Goal: Task Accomplishment & Management: Manage account settings

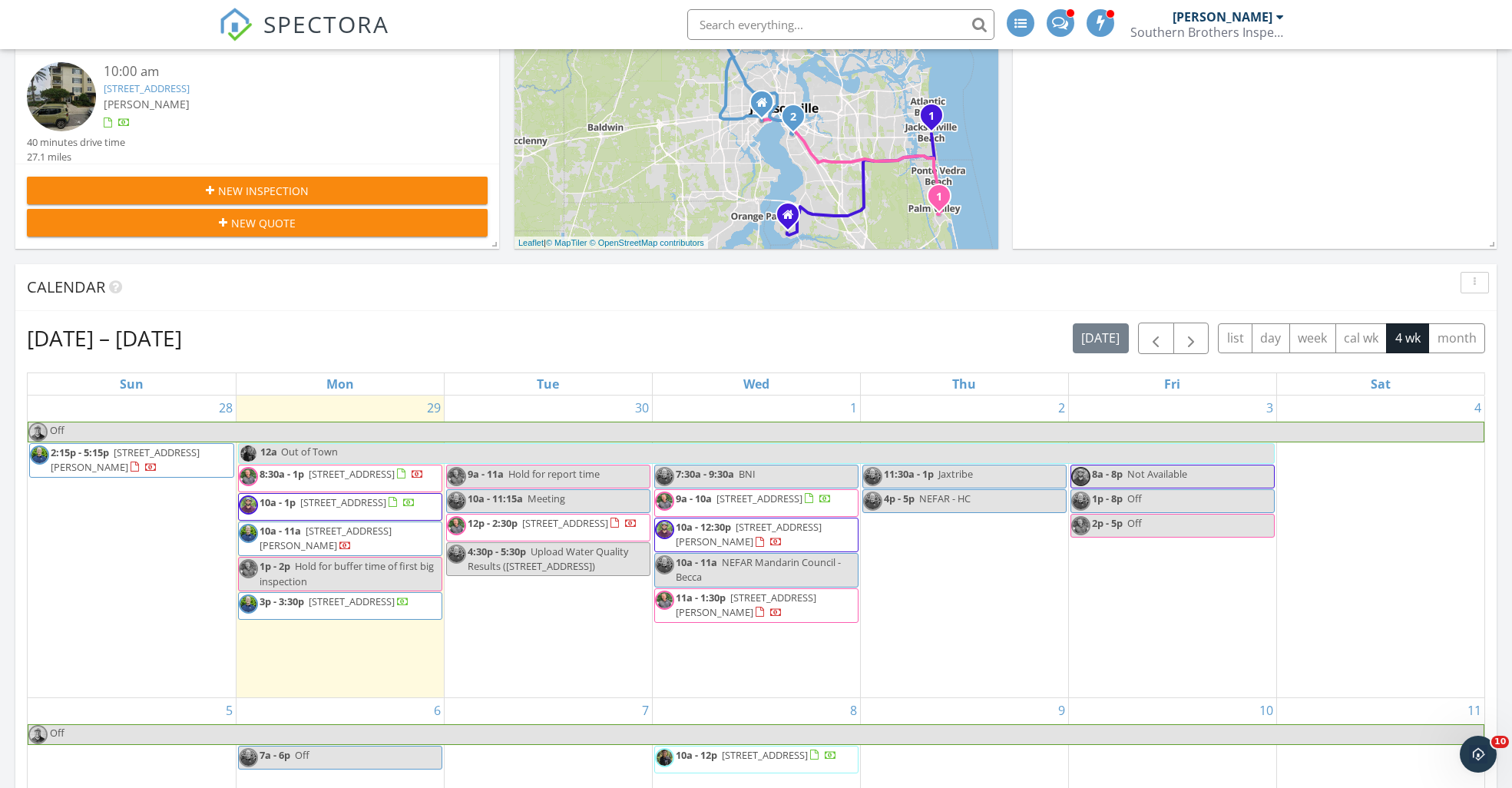
scroll to position [379, 0]
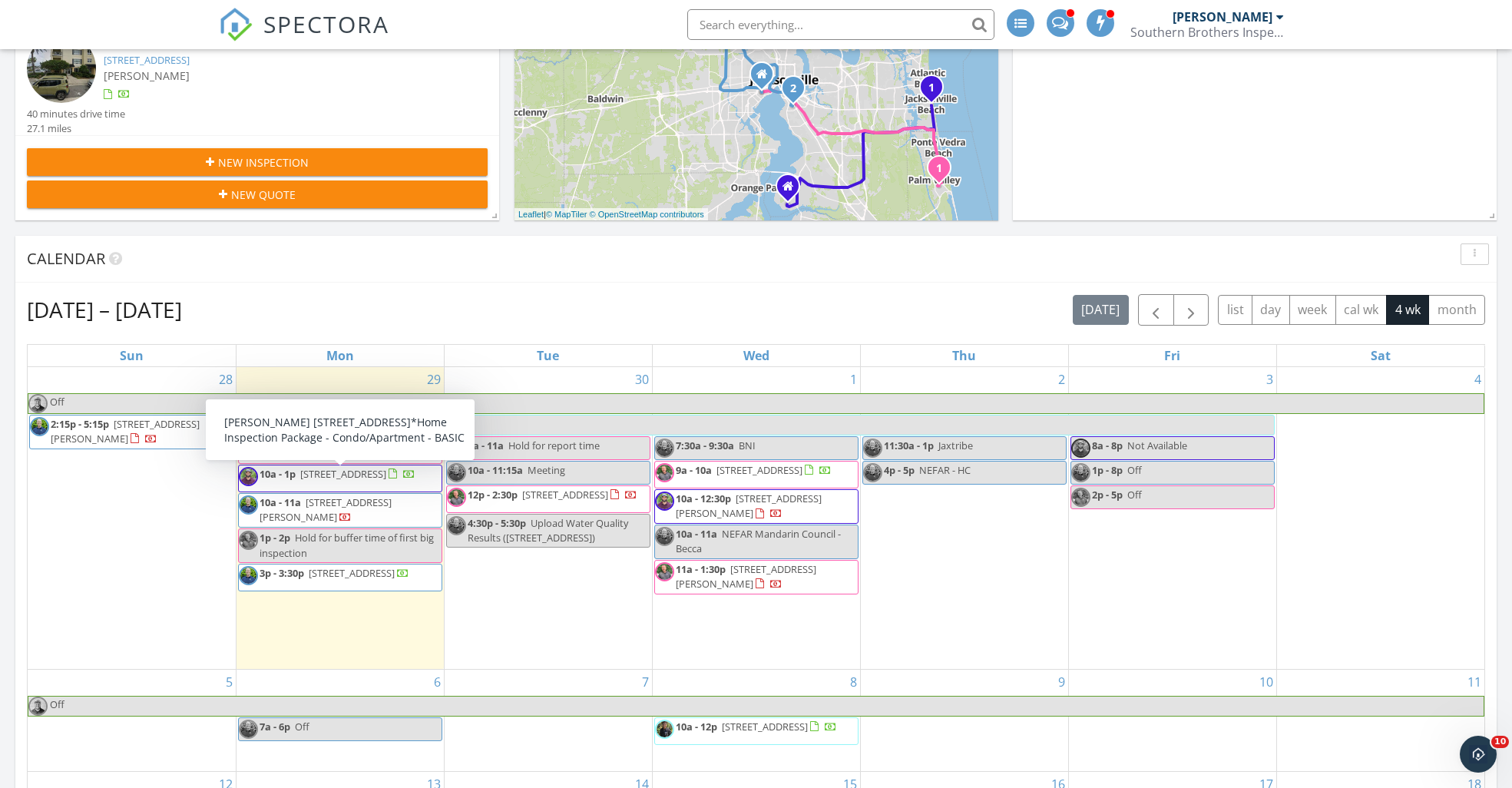
drag, startPoint x: 368, startPoint y: 486, endPoint x: 357, endPoint y: 488, distance: 11.2
click at [357, 488] on span "10a - 1p 525 3rd St N Unit 303, Jacksonville Beach 32250" at bounding box center [326, 479] width 177 height 23
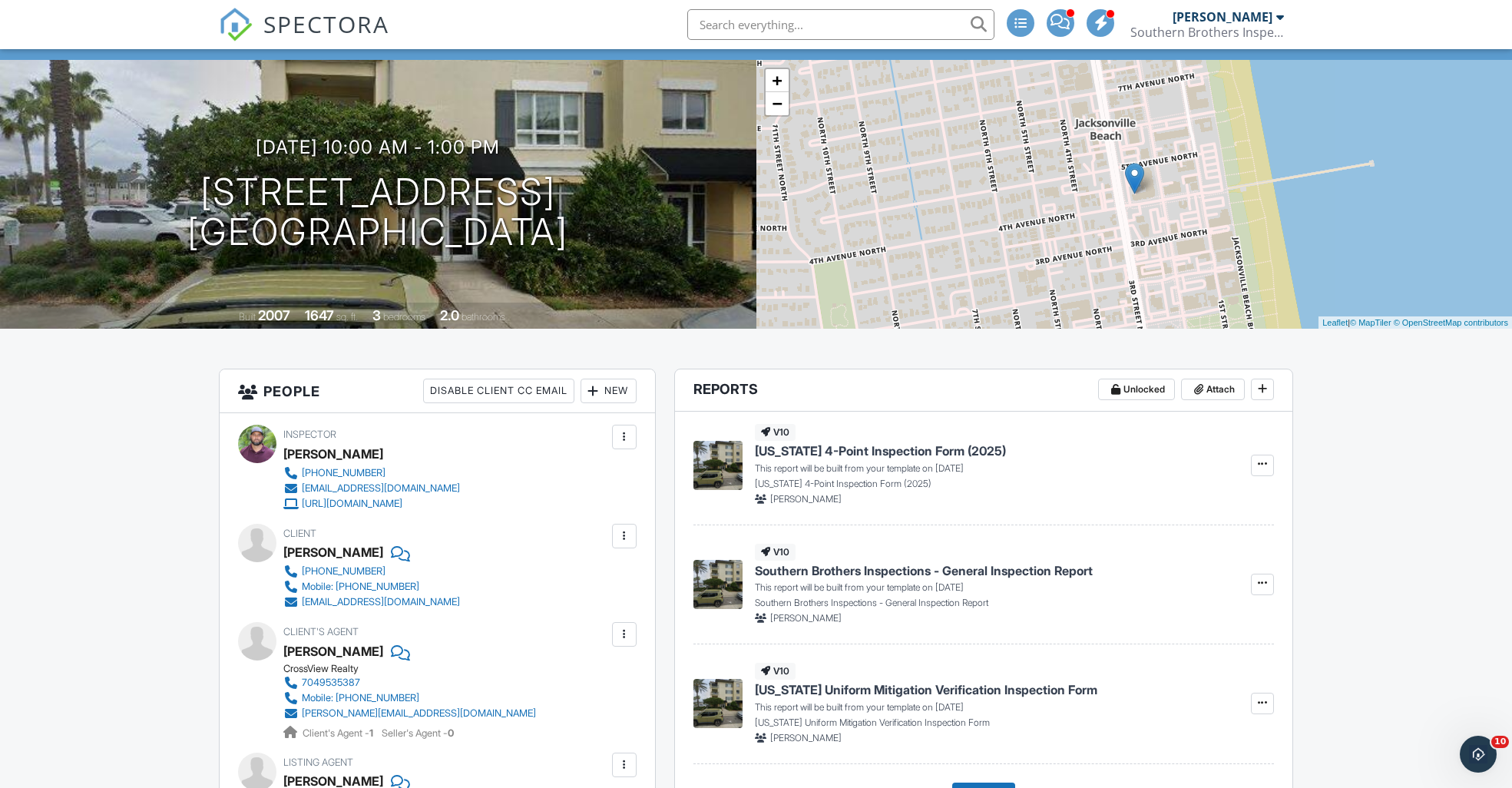
scroll to position [148, 0]
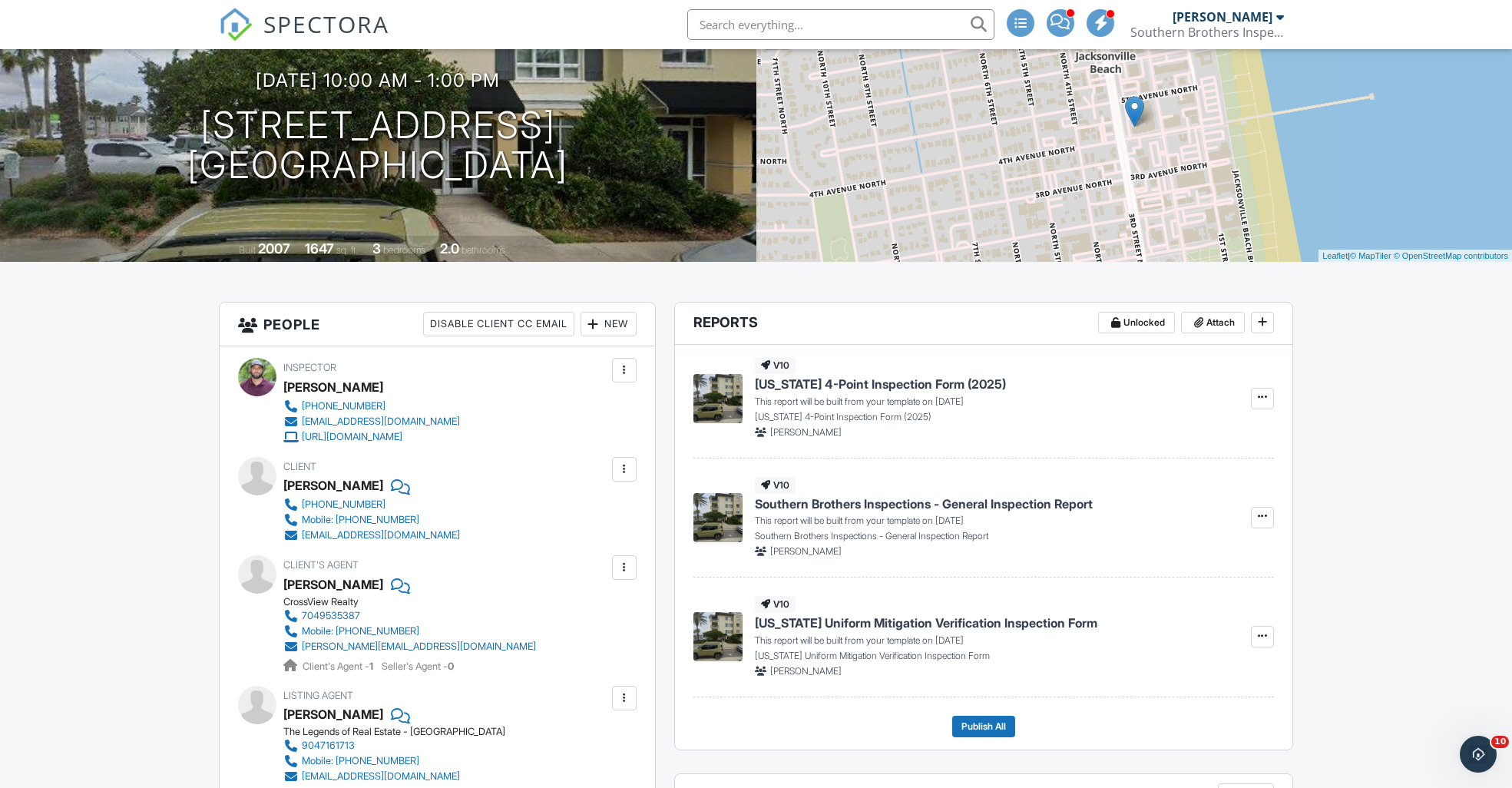
click at [719, 636] on img at bounding box center [718, 637] width 49 height 49
click at [1262, 401] on icon at bounding box center [1262, 396] width 9 height 11
click at [1177, 443] on input "Build Now" at bounding box center [1186, 440] width 157 height 35
click at [1265, 518] on icon at bounding box center [1262, 516] width 9 height 11
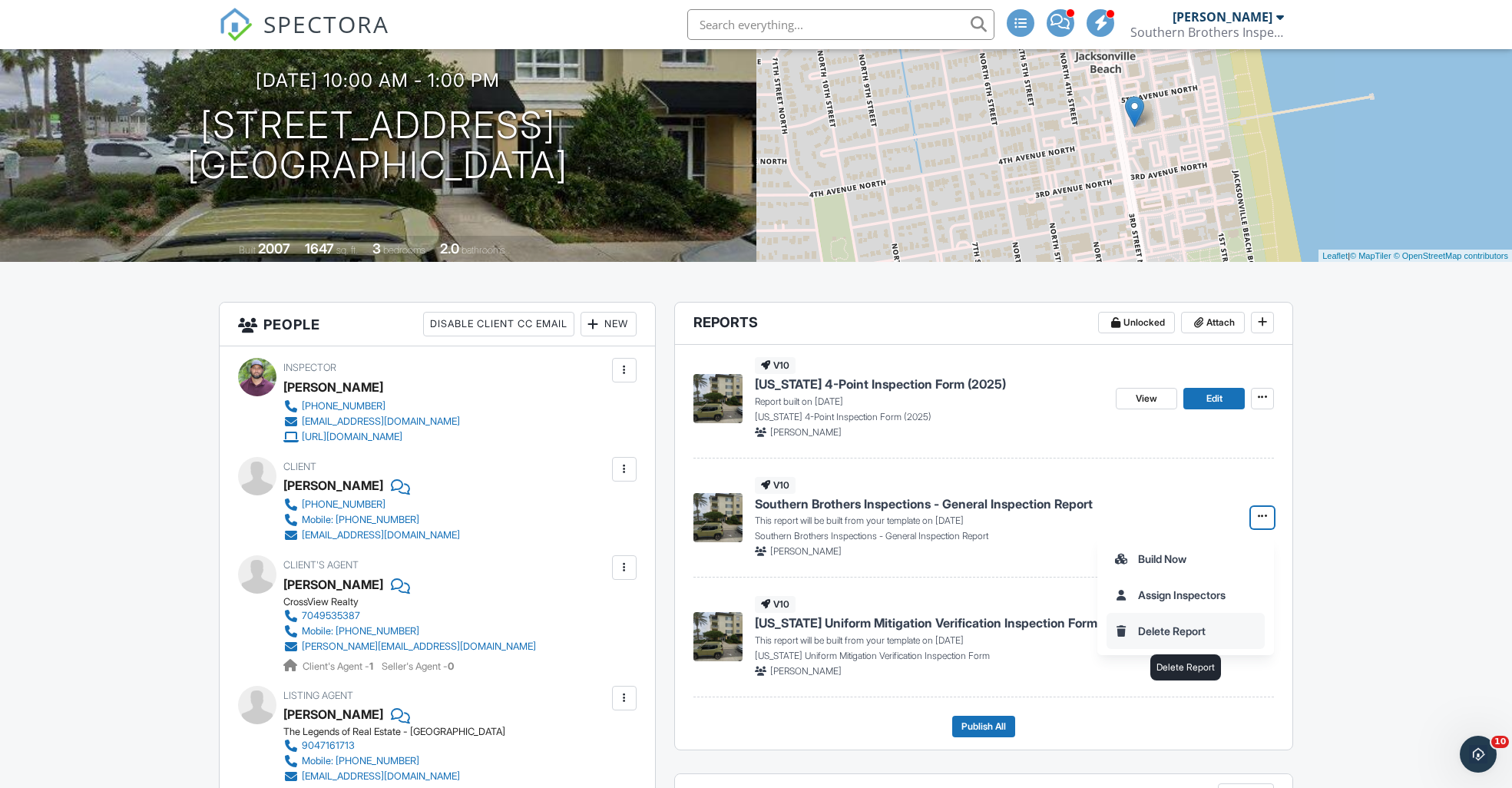
click at [1186, 633] on input "Delete Report" at bounding box center [1186, 631] width 157 height 35
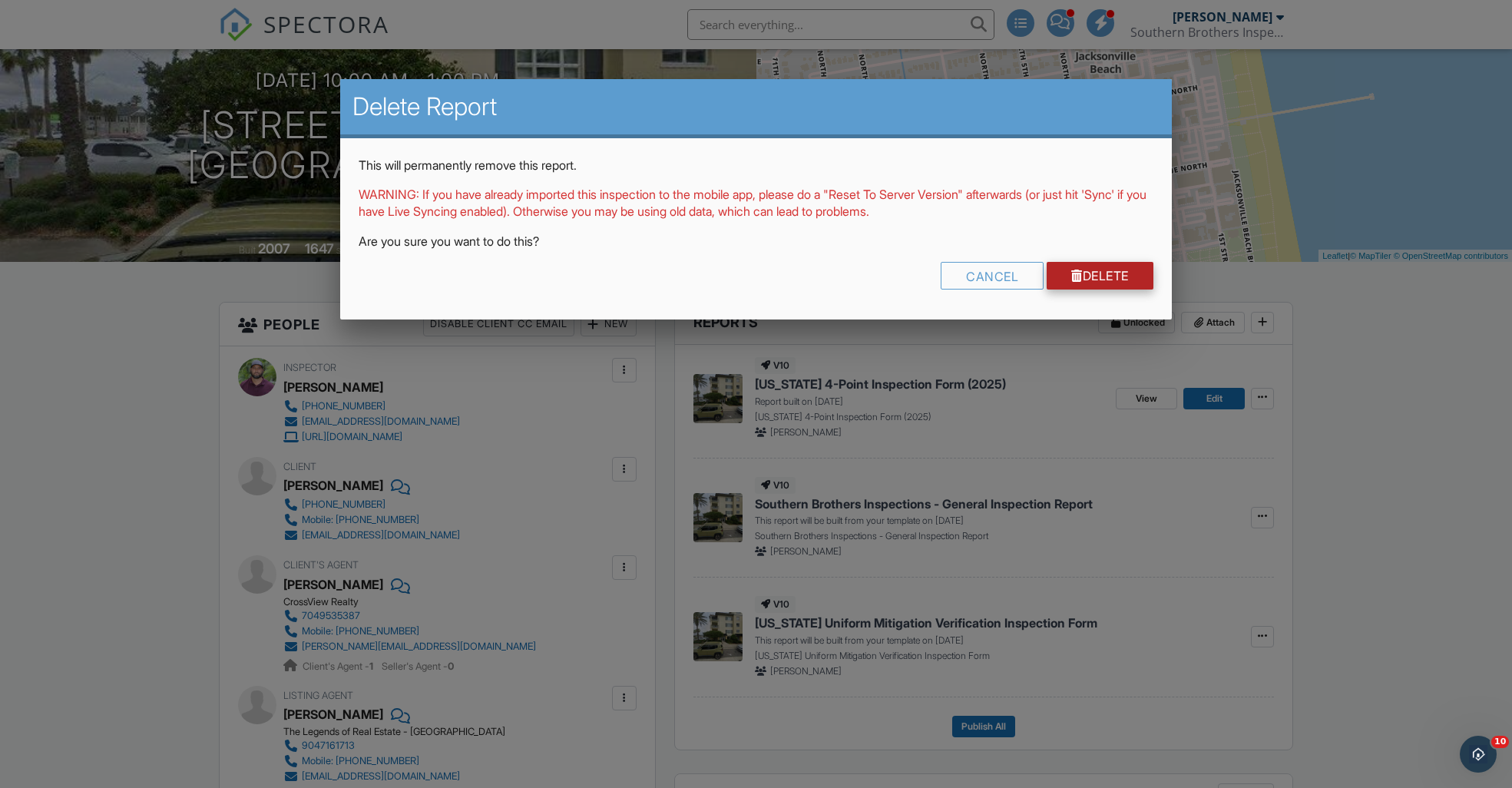
click at [1112, 271] on link "Delete" at bounding box center [1100, 276] width 107 height 28
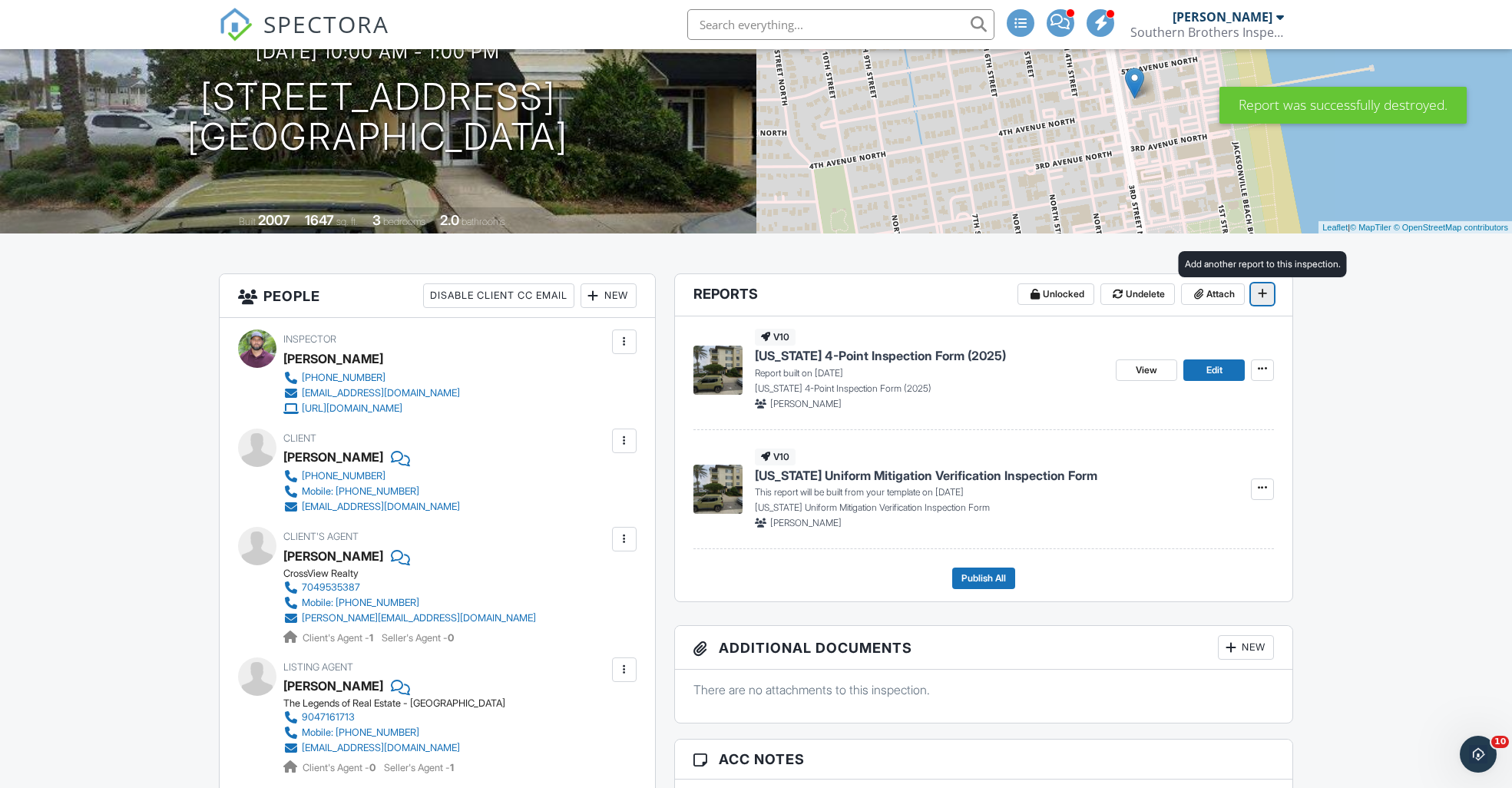
click at [1262, 294] on icon at bounding box center [1262, 293] width 9 height 11
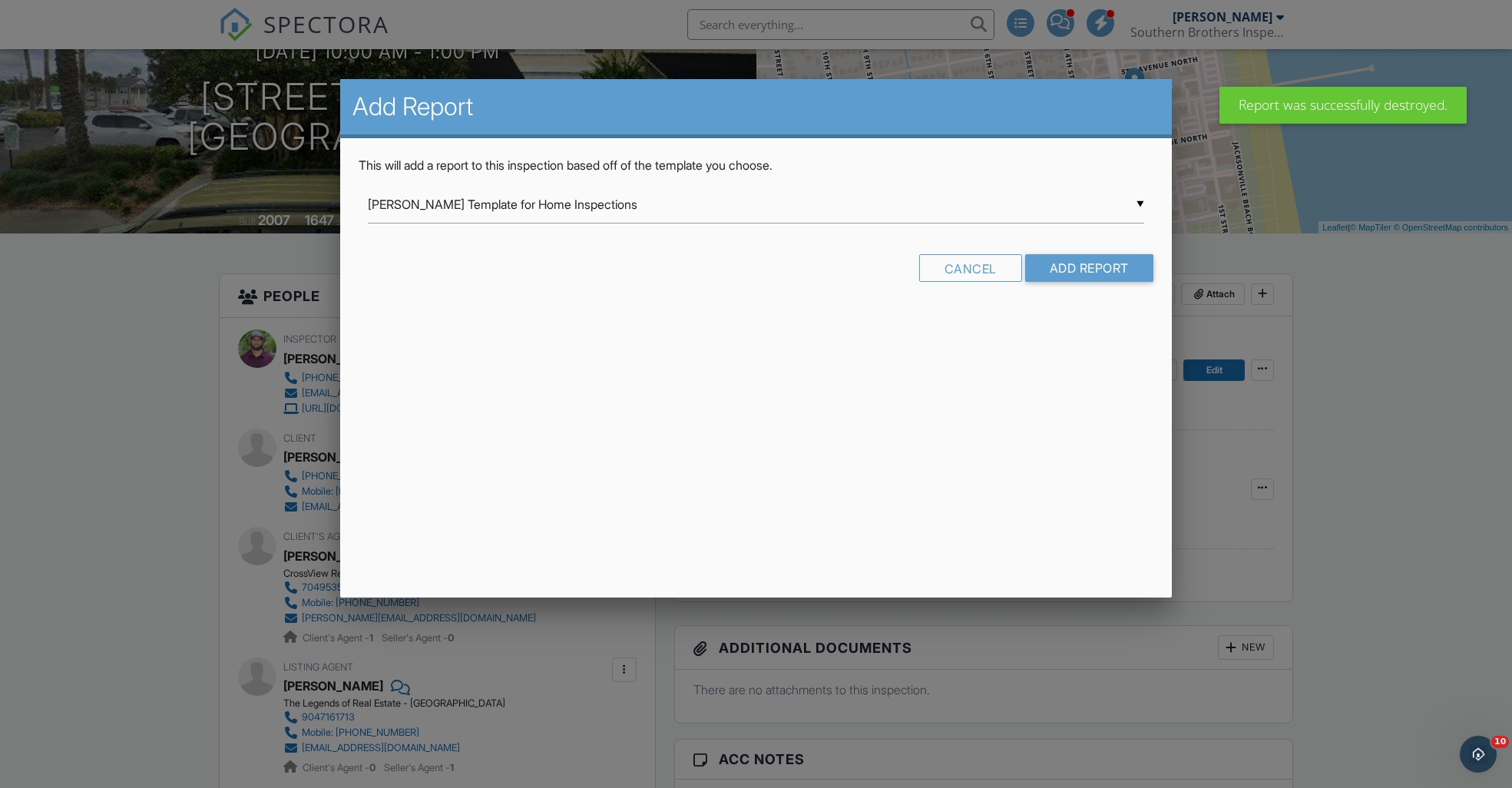
click at [1135, 200] on div "▼ Ben Gromicko's Template for Home Inspections Ben Gromicko's Template for Home…" at bounding box center [756, 205] width 776 height 38
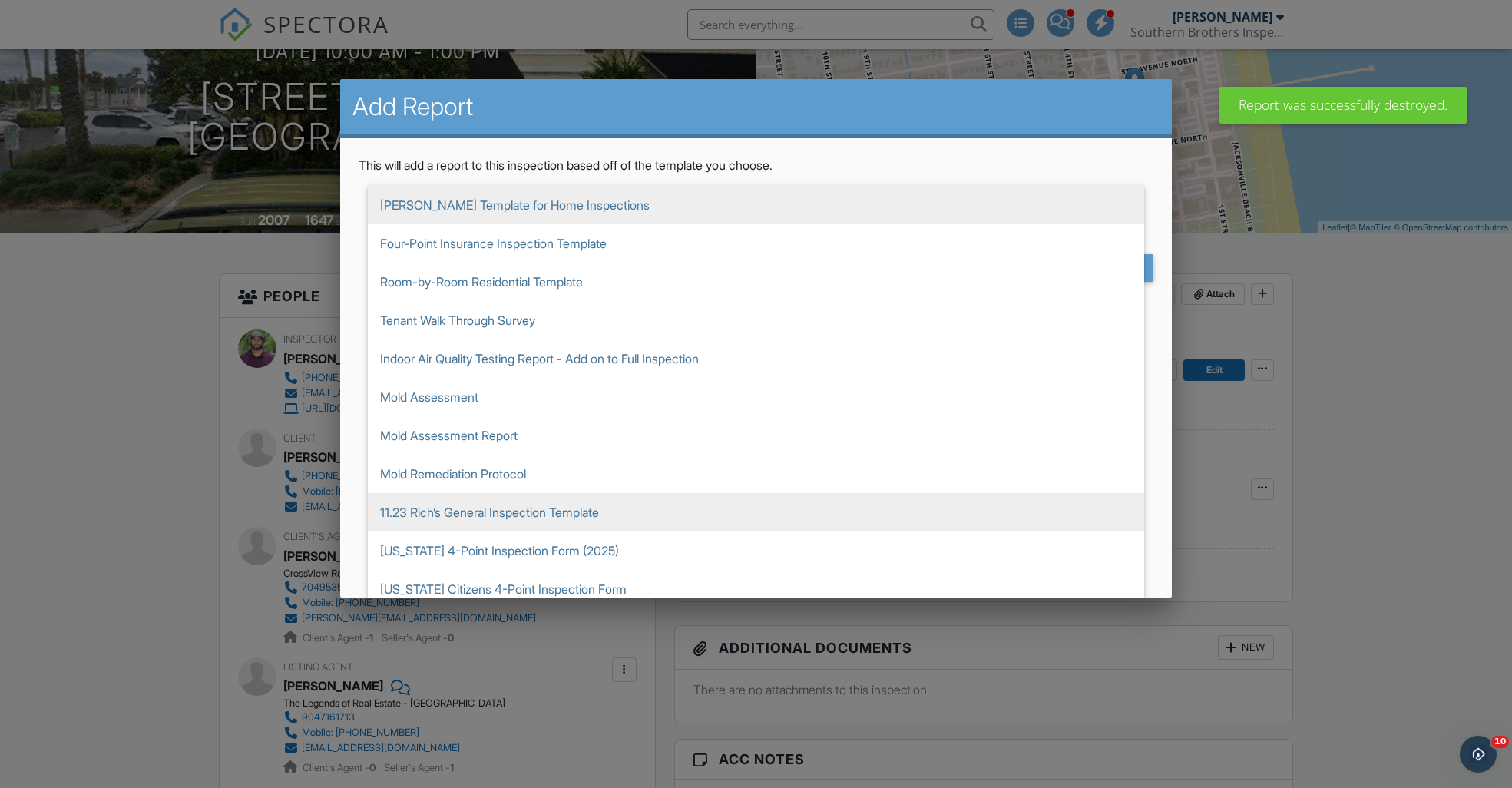
click at [465, 509] on span "11.23 Rich’s General Inspection Template" at bounding box center [756, 512] width 776 height 39
type input "11.23 Rich’s General Inspection Template"
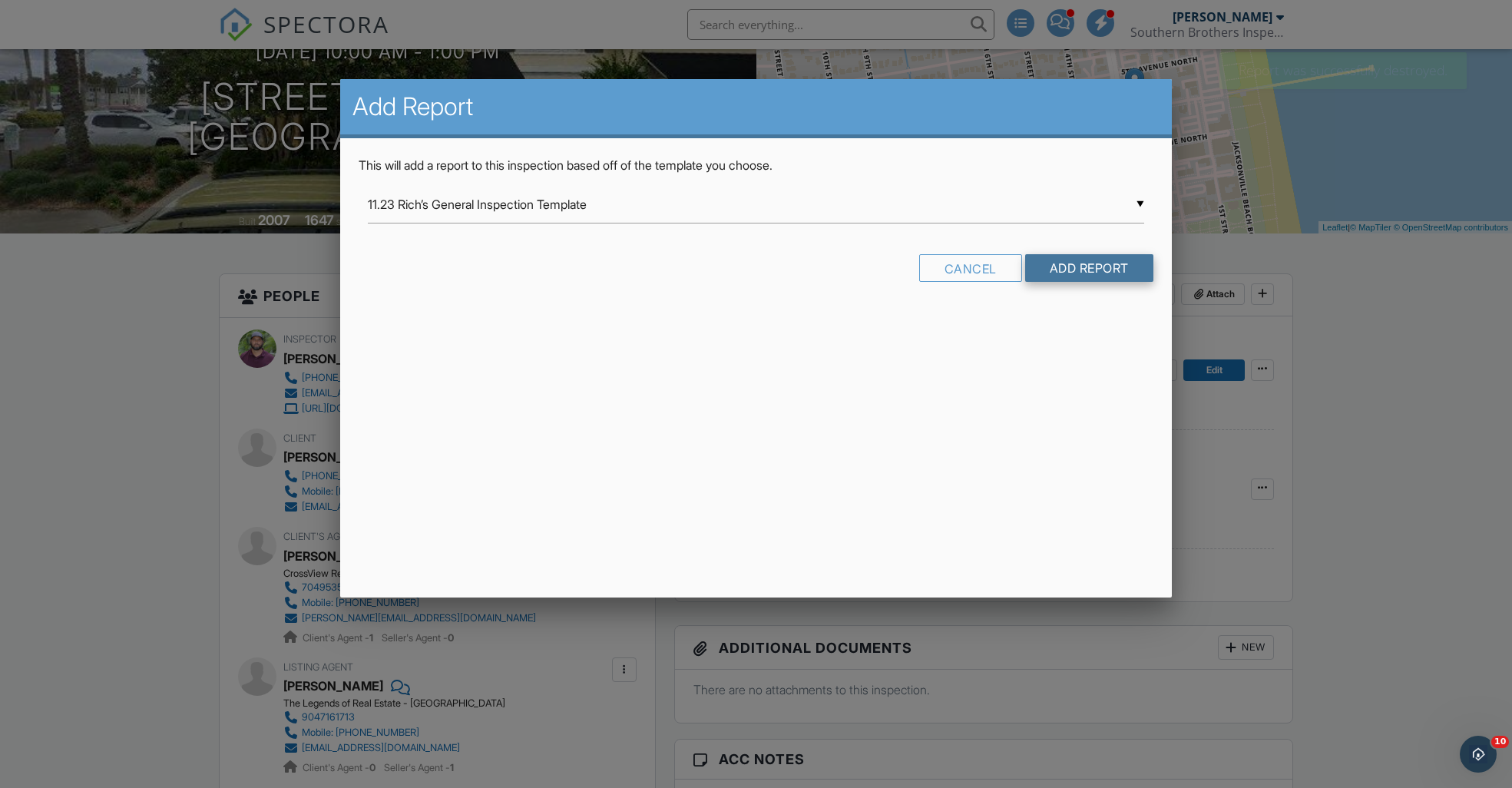
click at [1065, 267] on input "Add Report" at bounding box center [1089, 268] width 128 height 28
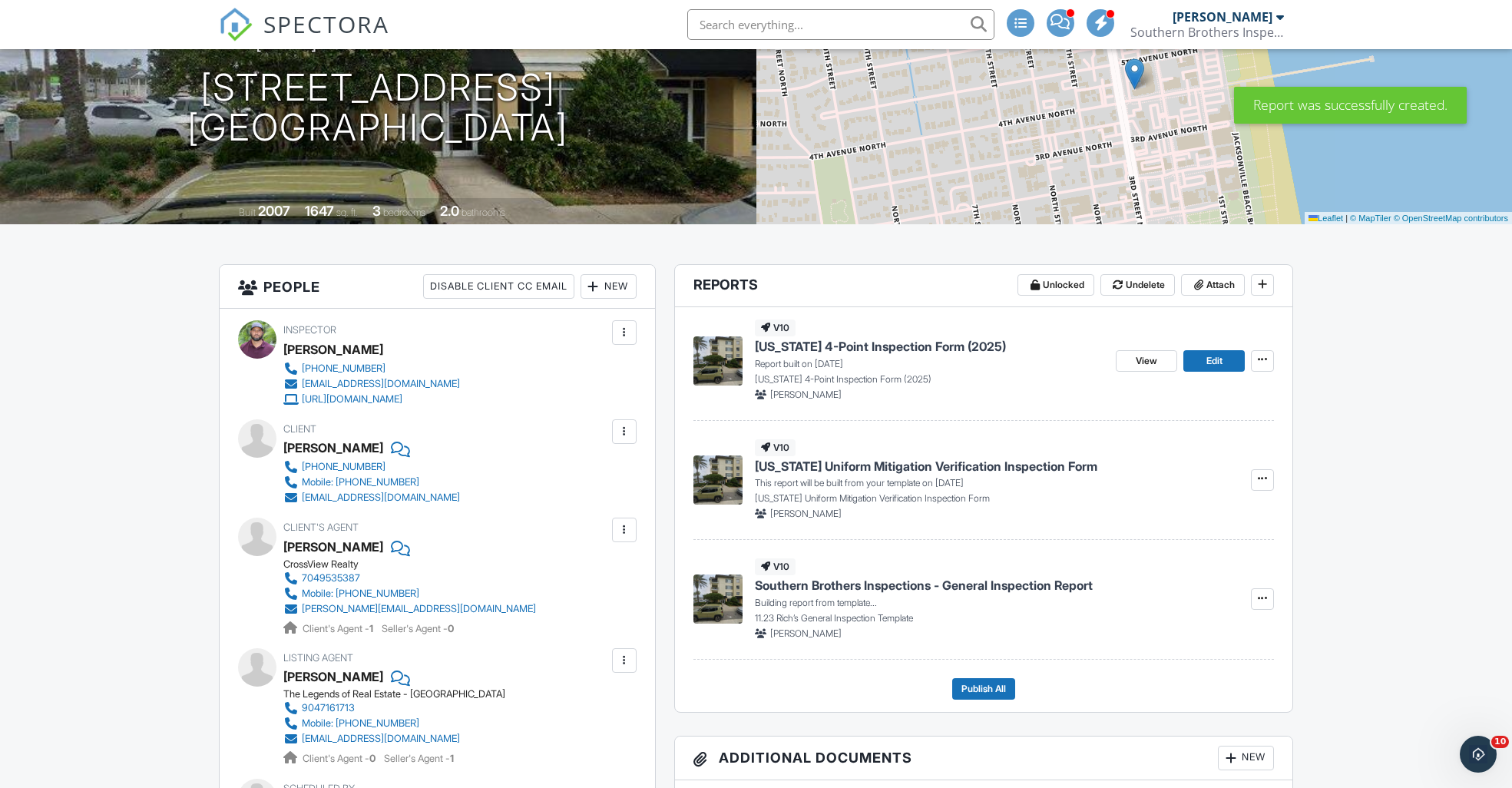
scroll to position [194, 0]
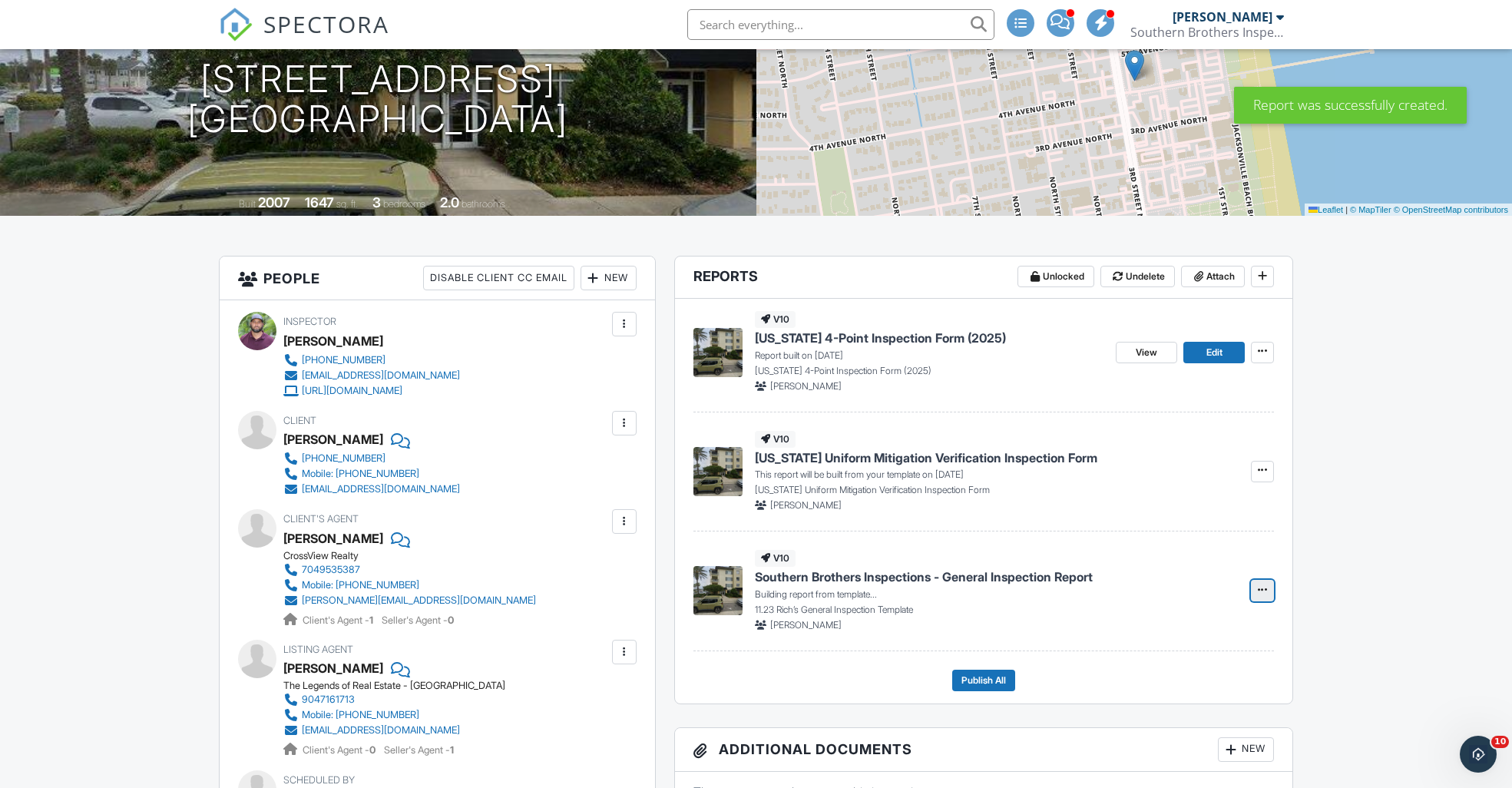
click at [1257, 592] on span at bounding box center [1262, 590] width 16 height 16
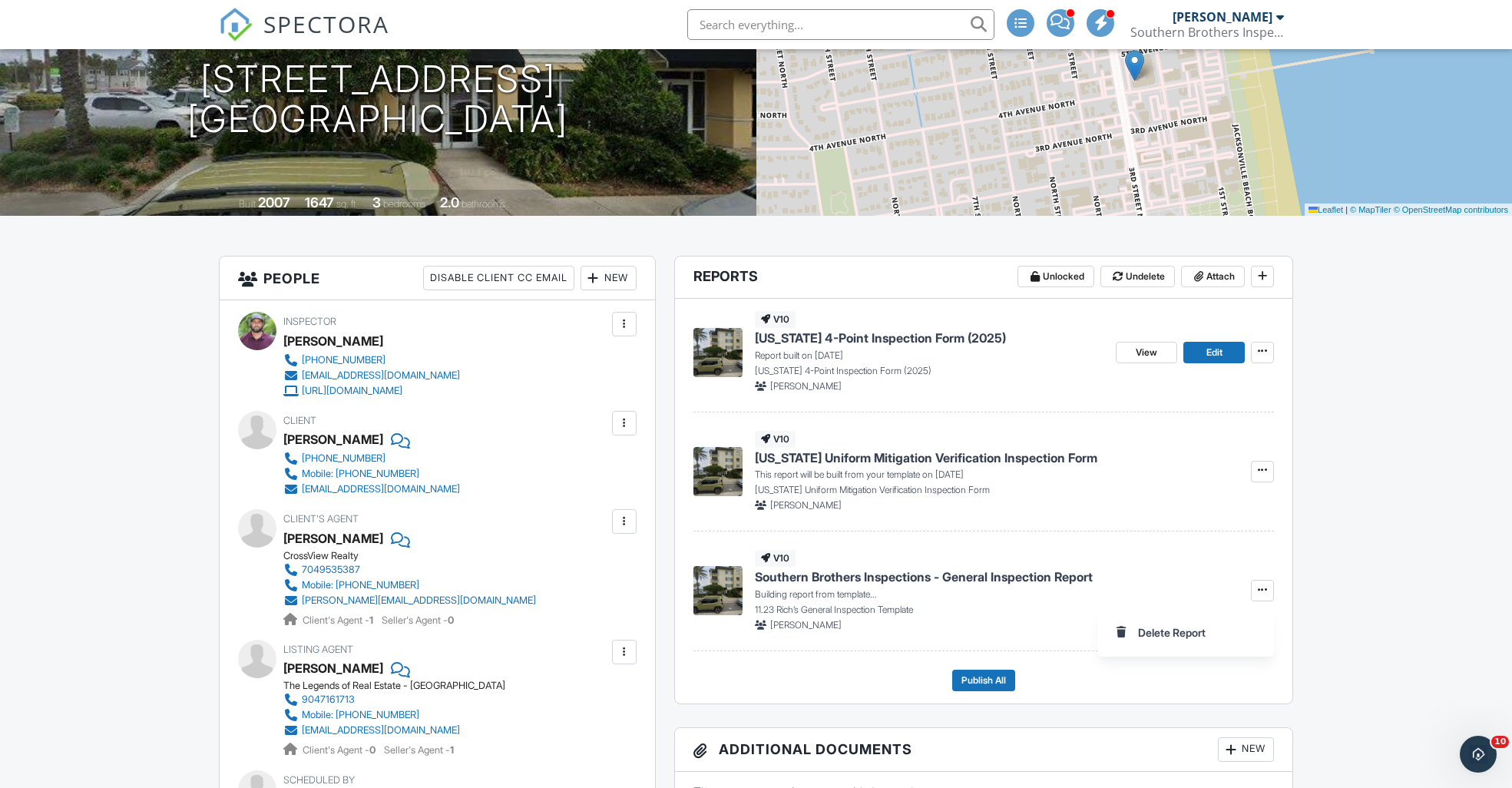
click at [1261, 471] on icon at bounding box center [1262, 470] width 9 height 11
click at [1158, 510] on input "Build Now" at bounding box center [1186, 512] width 157 height 35
click at [1265, 595] on span at bounding box center [1262, 590] width 16 height 16
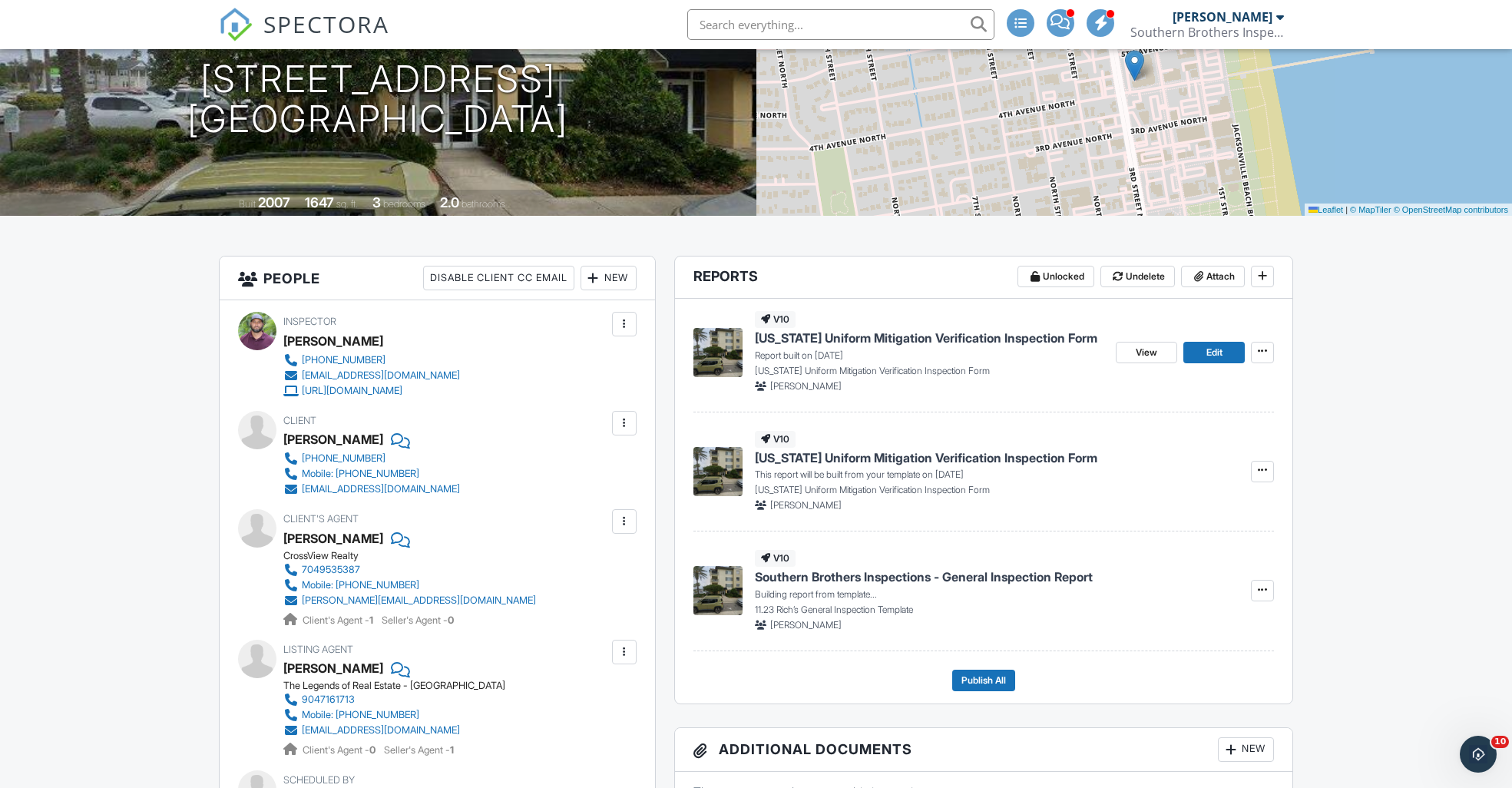
click at [719, 588] on img at bounding box center [718, 591] width 49 height 49
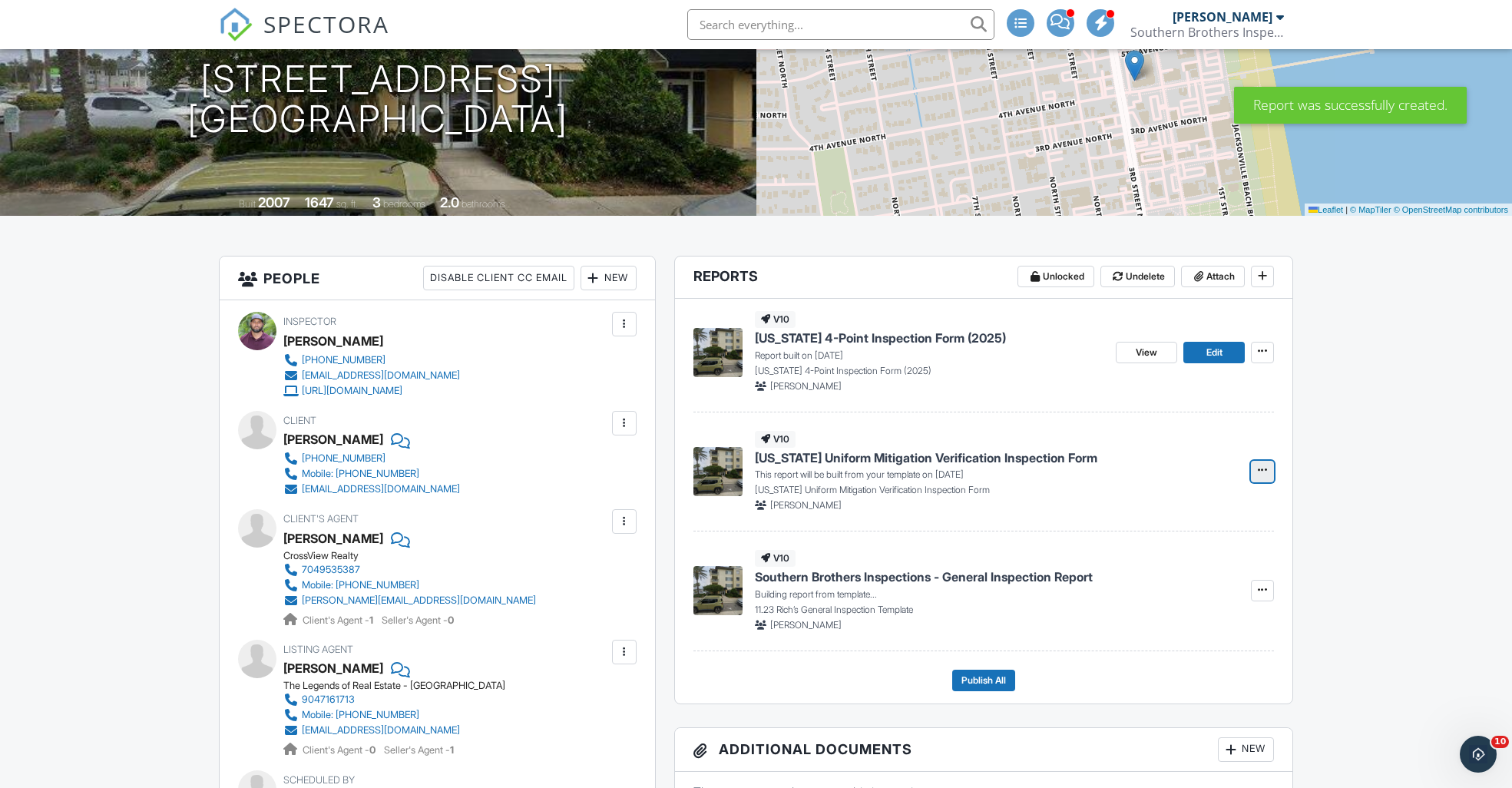
click at [1264, 472] on icon at bounding box center [1262, 470] width 9 height 11
click at [1177, 508] on input "Build Now" at bounding box center [1186, 512] width 157 height 35
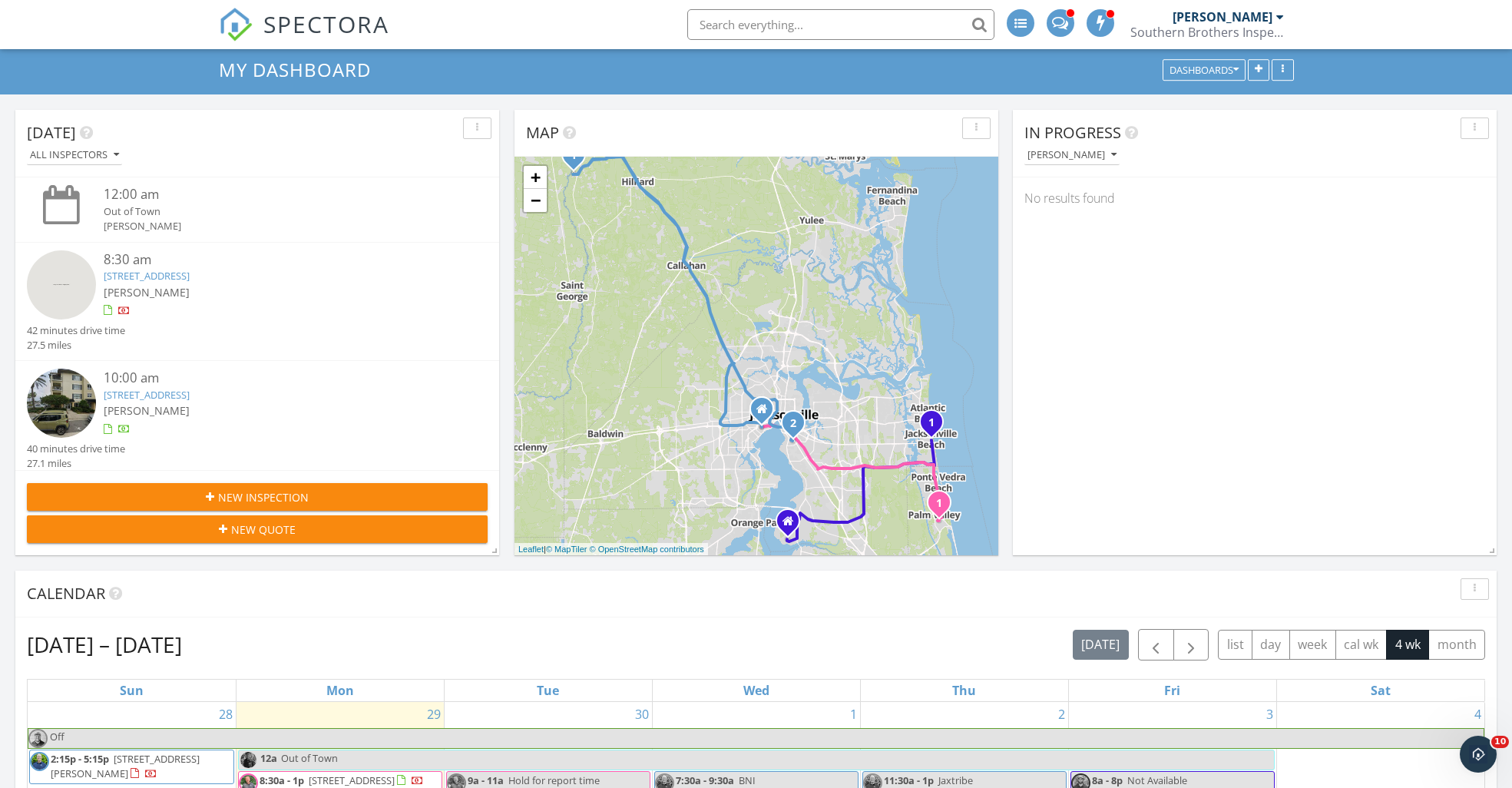
scroll to position [45, 0]
click at [73, 402] on img at bounding box center [62, 402] width 69 height 69
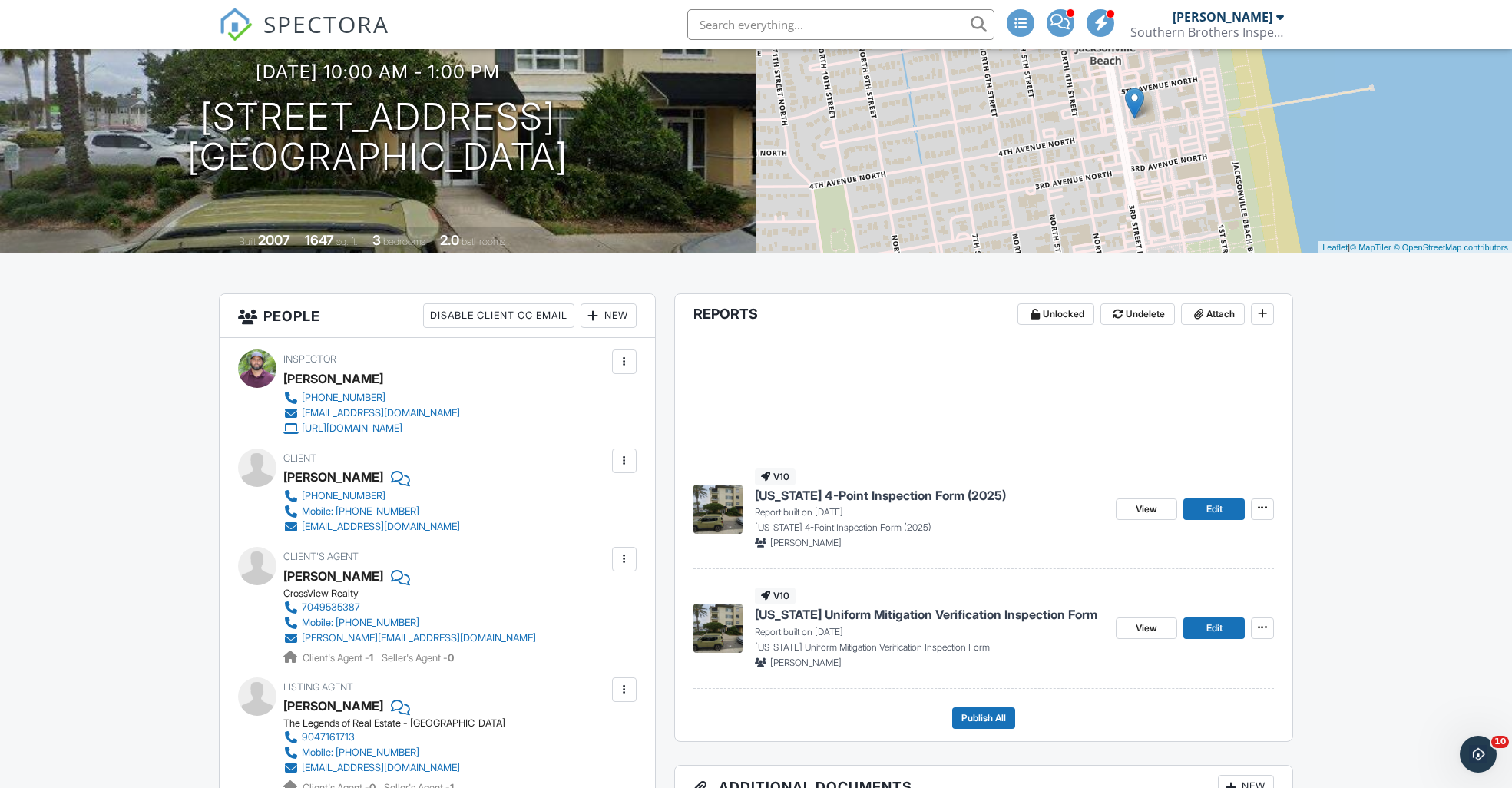
drag, startPoint x: 719, startPoint y: 617, endPoint x: 707, endPoint y: 567, distance: 51.4
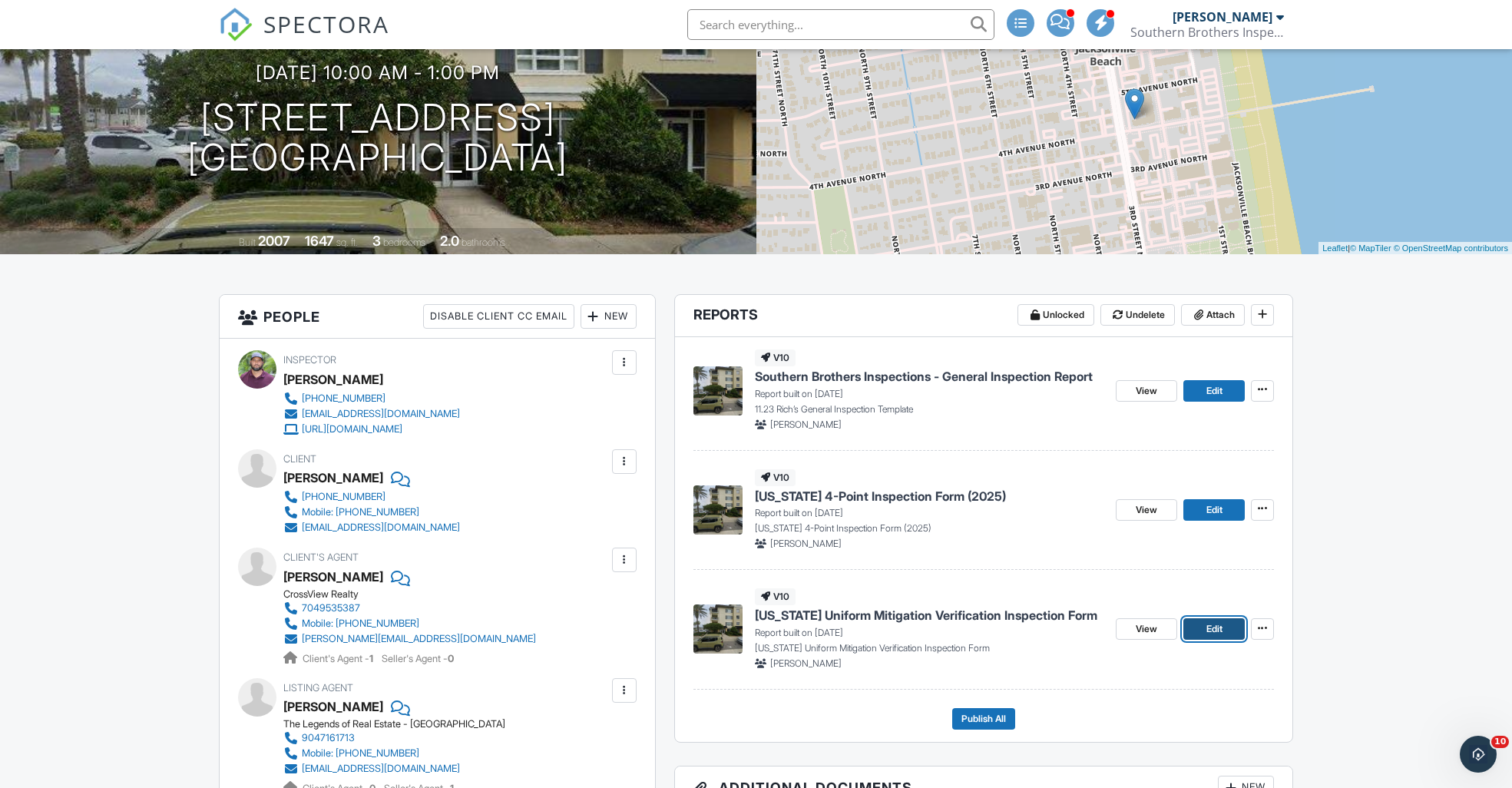
click at [1223, 633] on span "Edit" at bounding box center [1214, 629] width 16 height 16
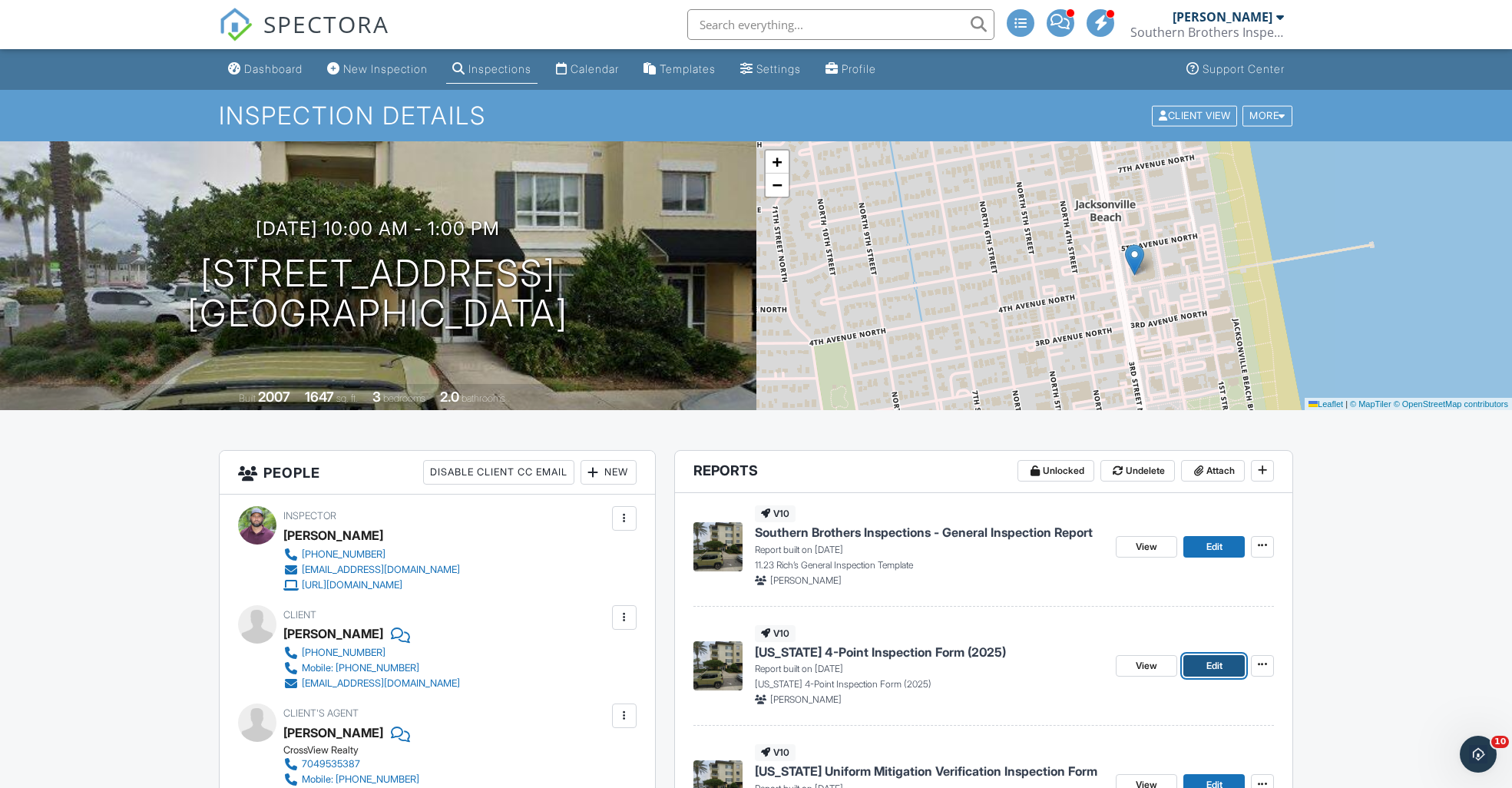
click at [1216, 661] on span "Edit" at bounding box center [1214, 665] width 16 height 16
click at [1216, 548] on span "Edit" at bounding box center [1214, 547] width 16 height 16
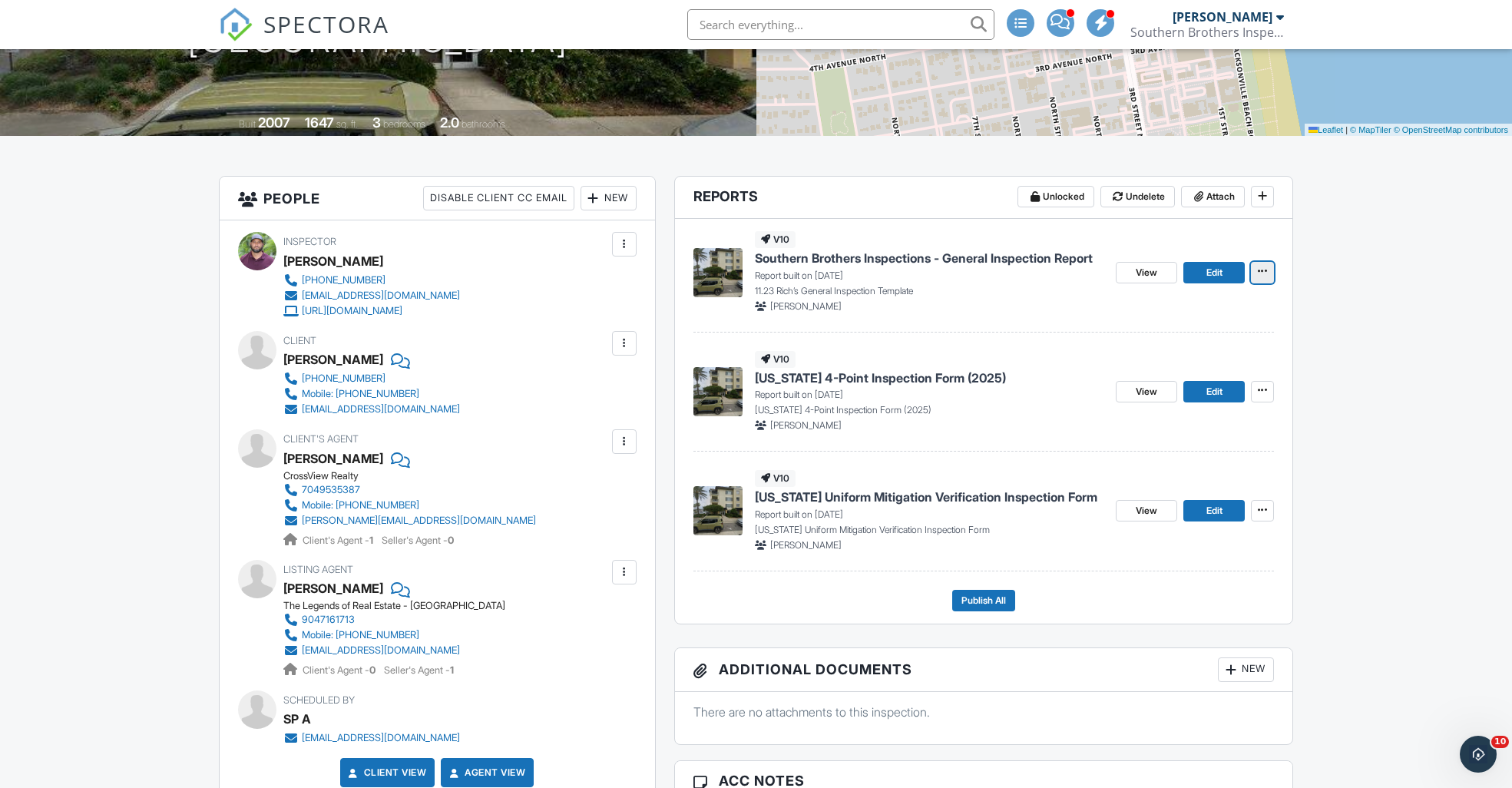
click at [1263, 274] on icon at bounding box center [1262, 271] width 9 height 11
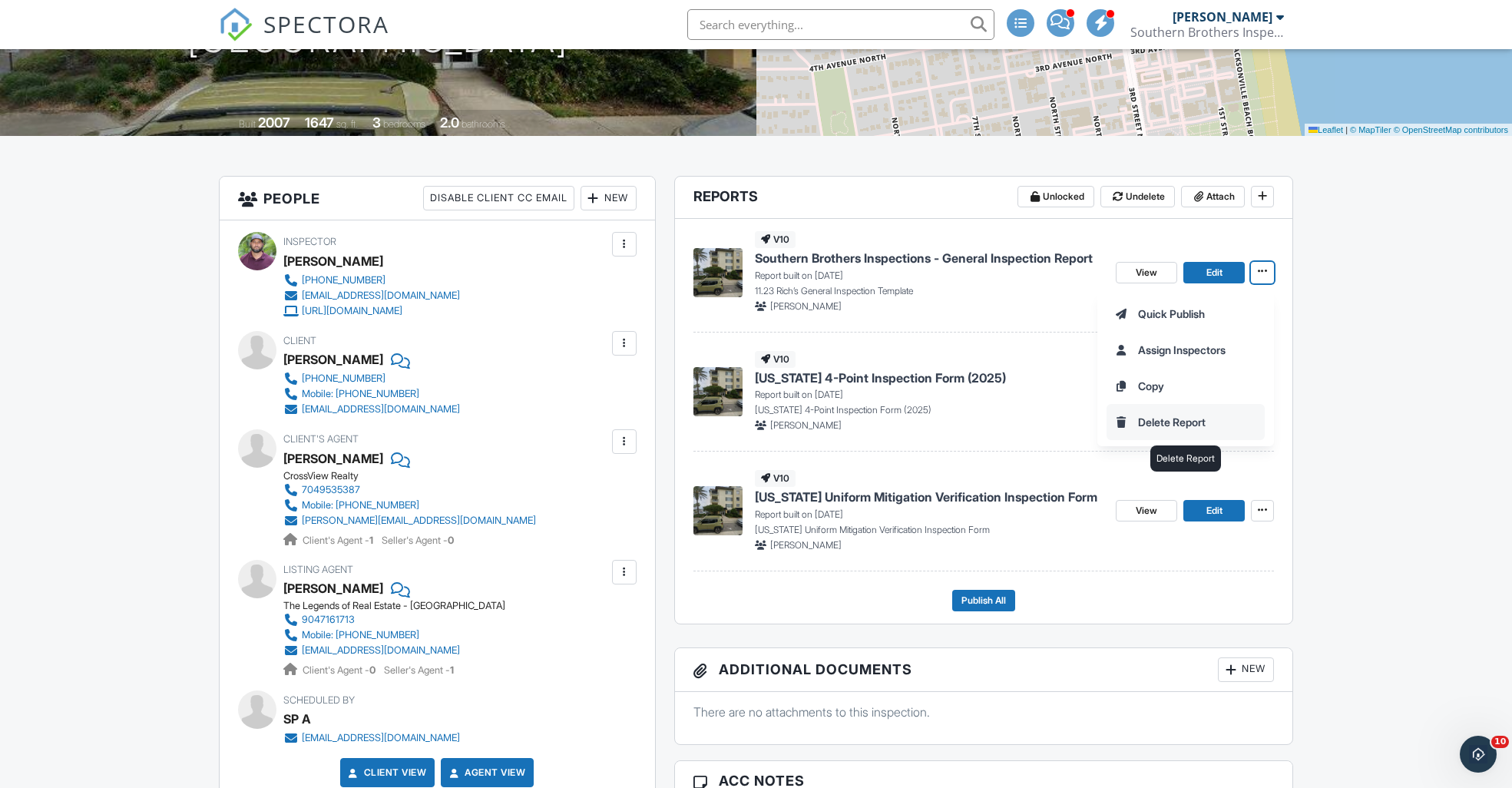
click at [1184, 421] on input "Delete Report" at bounding box center [1186, 422] width 157 height 35
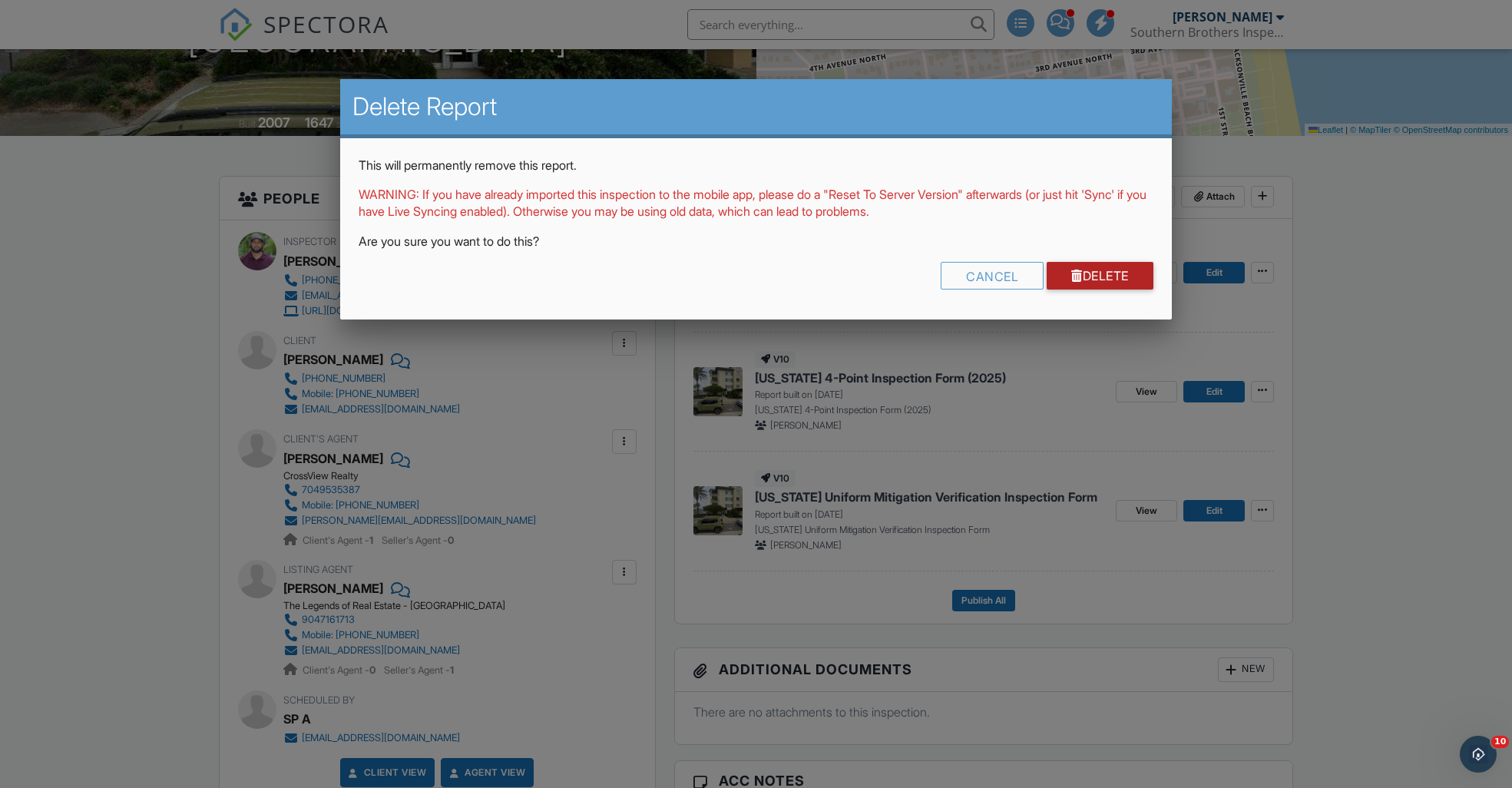
drag, startPoint x: 1103, startPoint y: 270, endPoint x: 1107, endPoint y: 276, distance: 7.2
click at [1103, 270] on link "Delete" at bounding box center [1100, 276] width 107 height 28
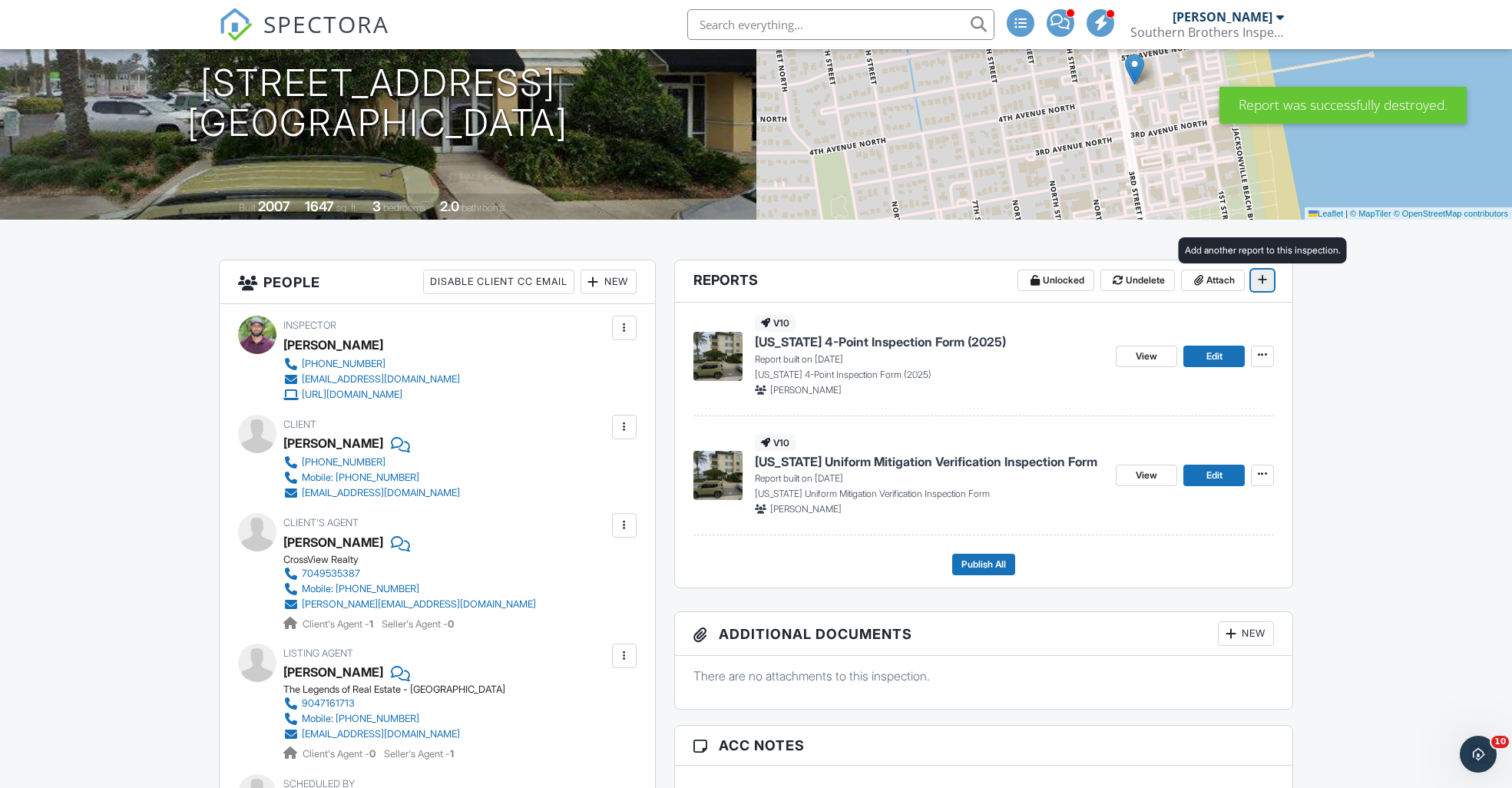
click at [1265, 280] on icon at bounding box center [1262, 279] width 9 height 11
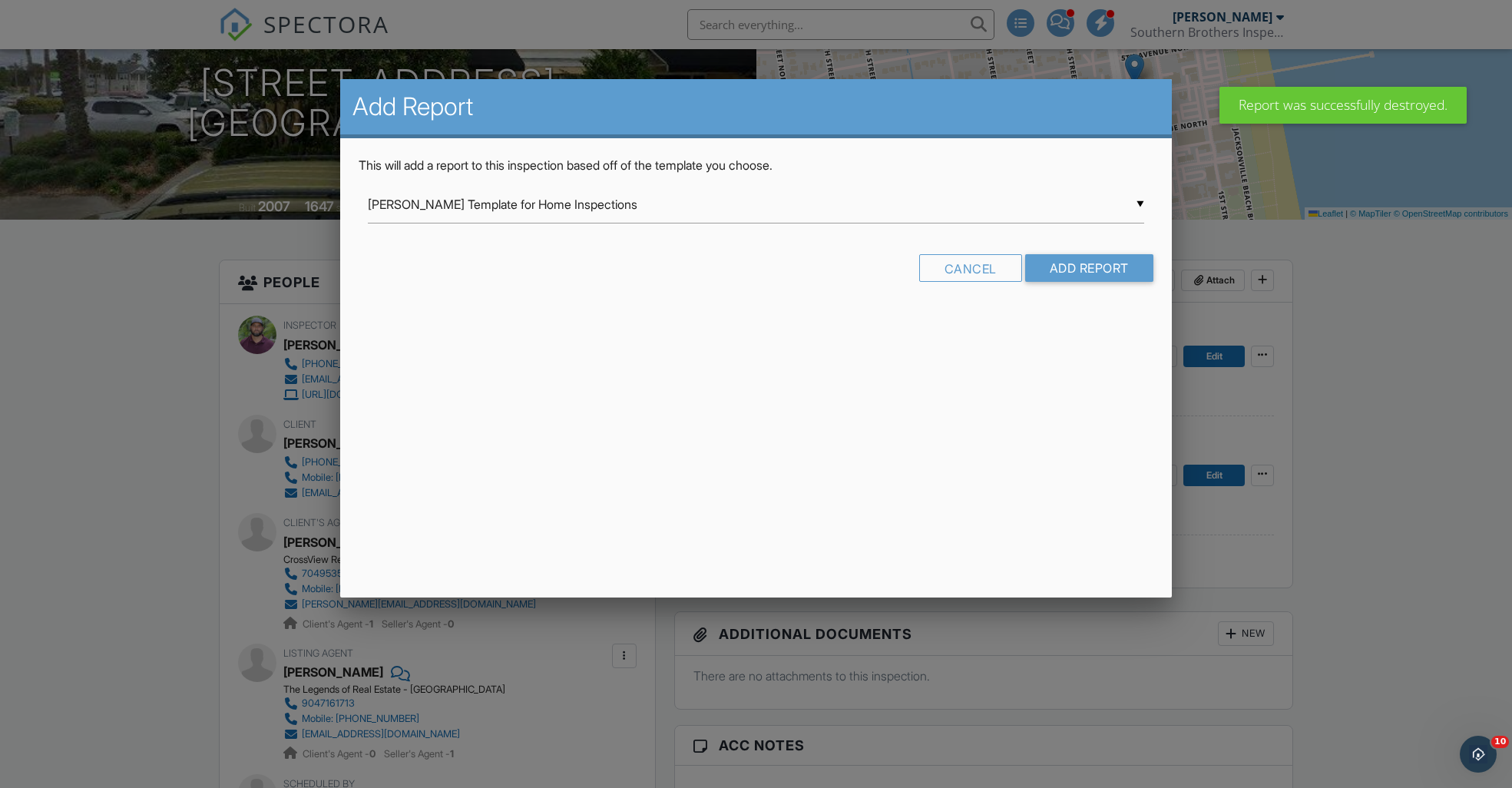
click at [1143, 199] on div "▼ Ben Gromicko's Template for Home Inspections Ben Gromicko's Template for Home…" at bounding box center [756, 205] width 776 height 38
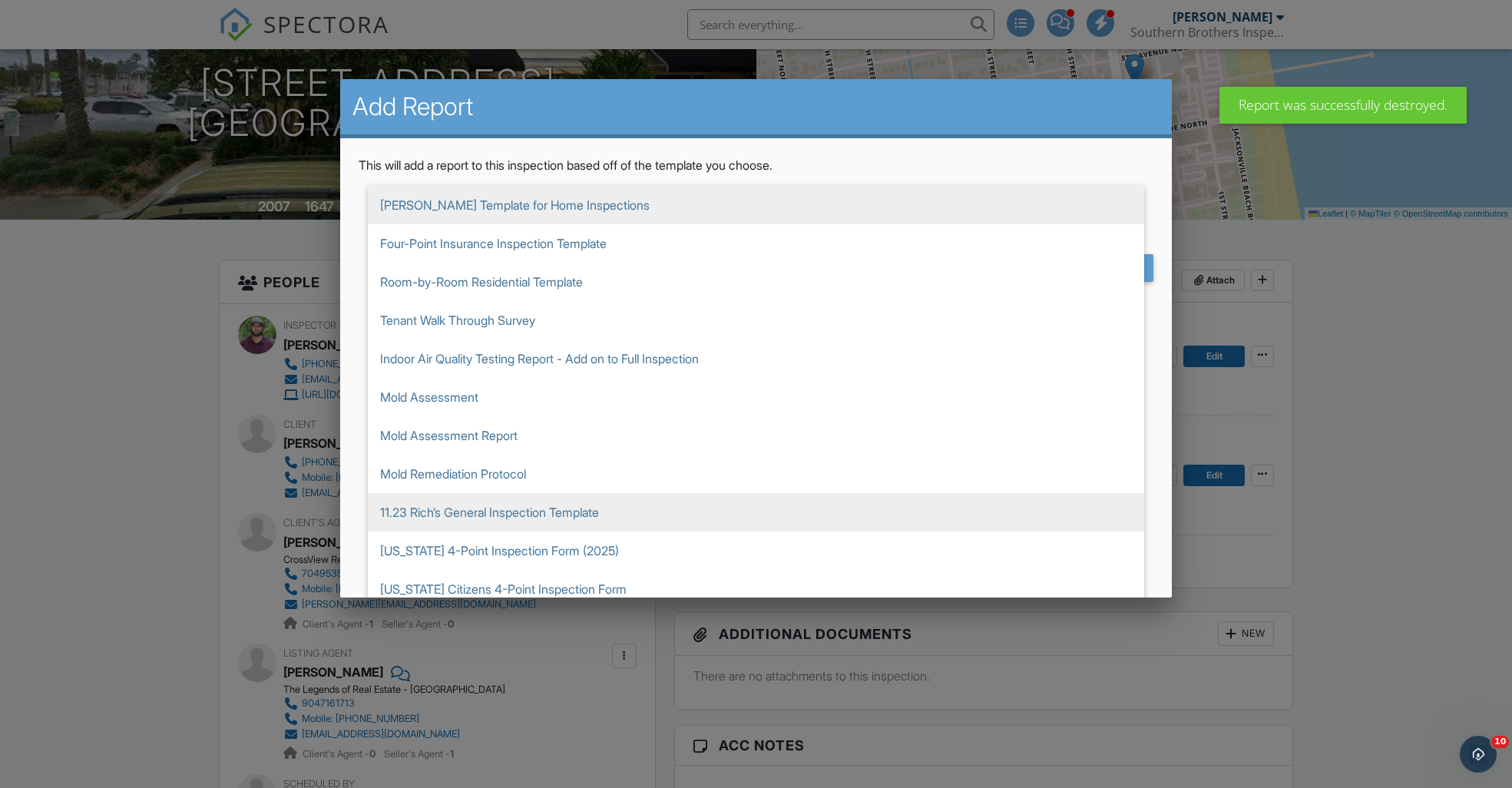
click at [525, 513] on span "11.23 Rich’s General Inspection Template" at bounding box center [756, 512] width 776 height 39
type input "11.23 Rich’s General Inspection Template"
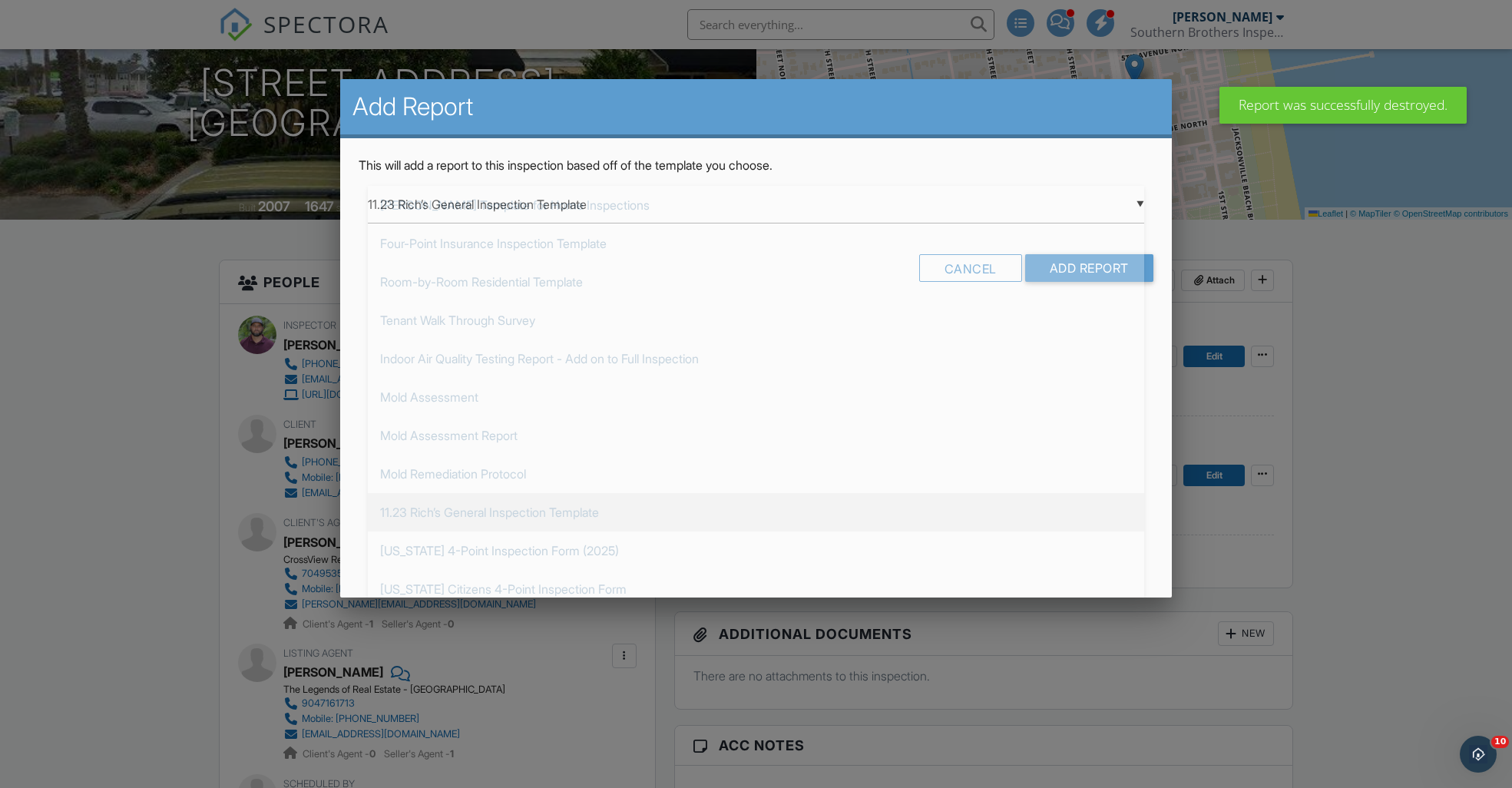
scroll to position [308, 0]
click at [1089, 267] on input "Add Report" at bounding box center [1089, 268] width 128 height 28
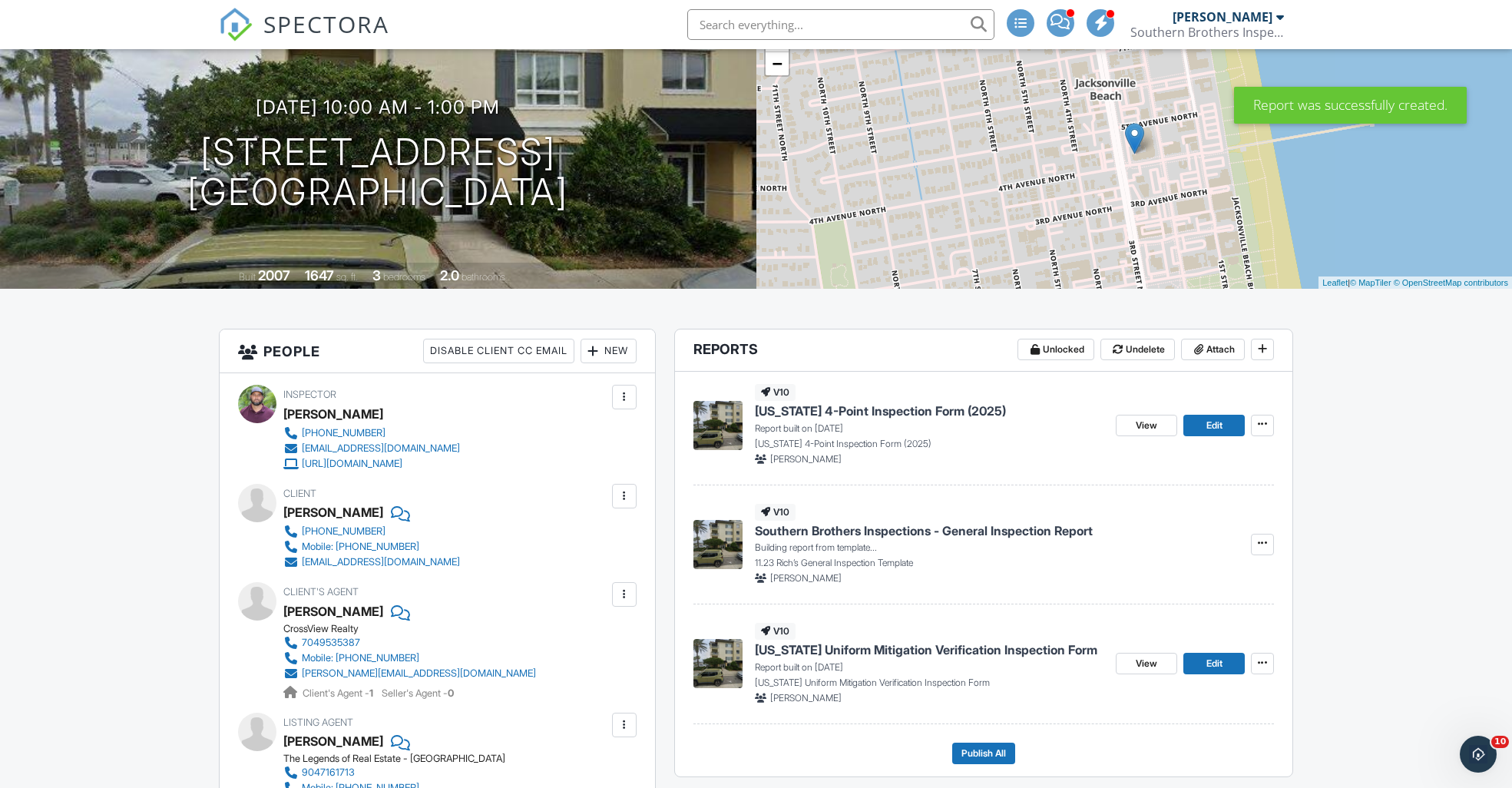
scroll to position [155, 0]
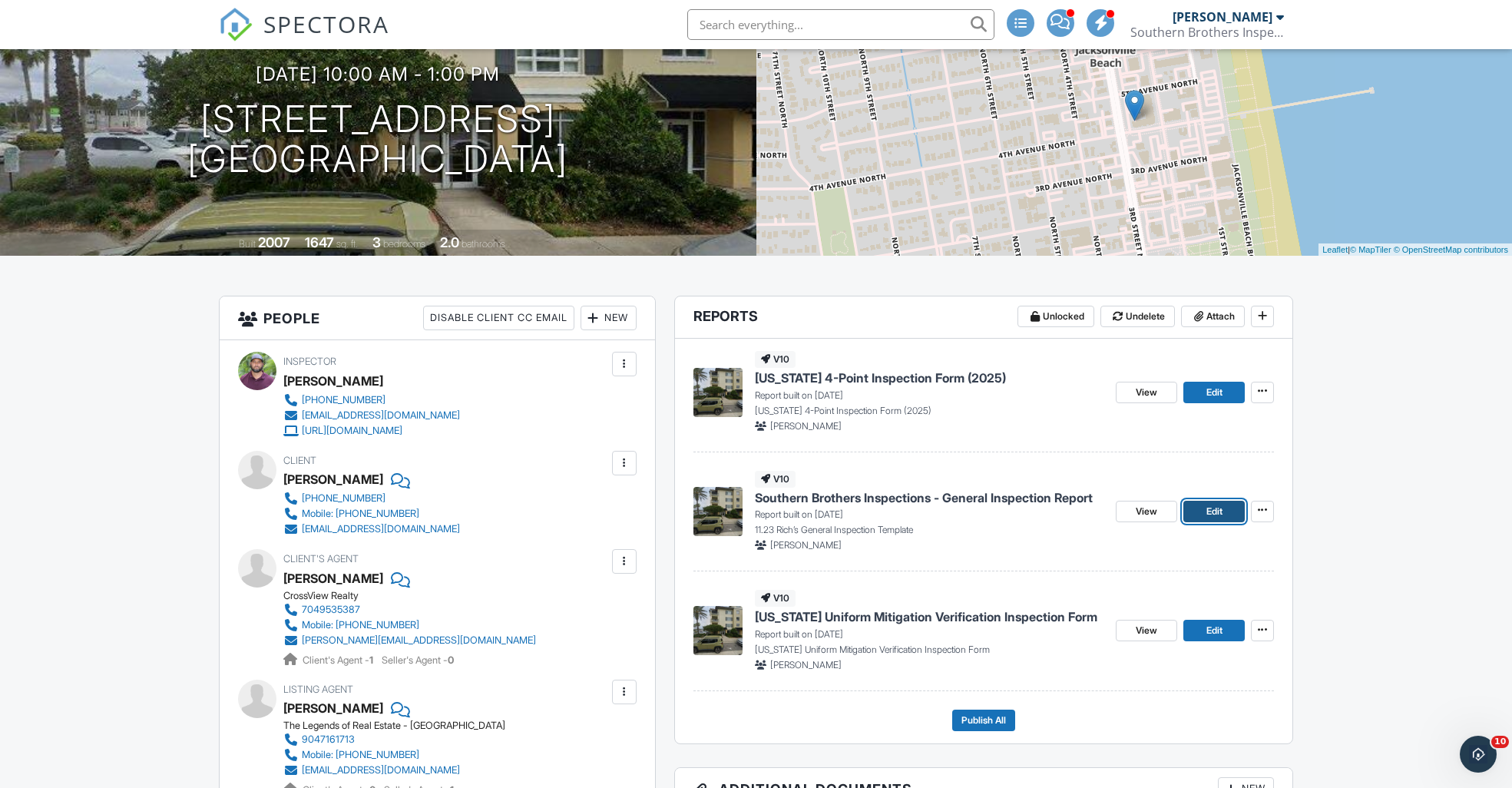
click at [1218, 514] on span "Edit" at bounding box center [1214, 512] width 16 height 16
